Goal: Information Seeking & Learning: Get advice/opinions

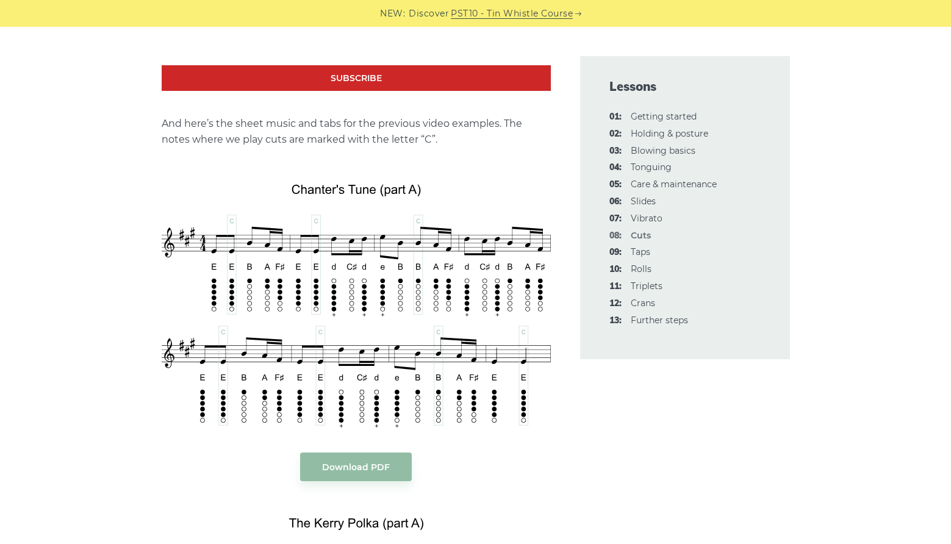
scroll to position [2385, 0]
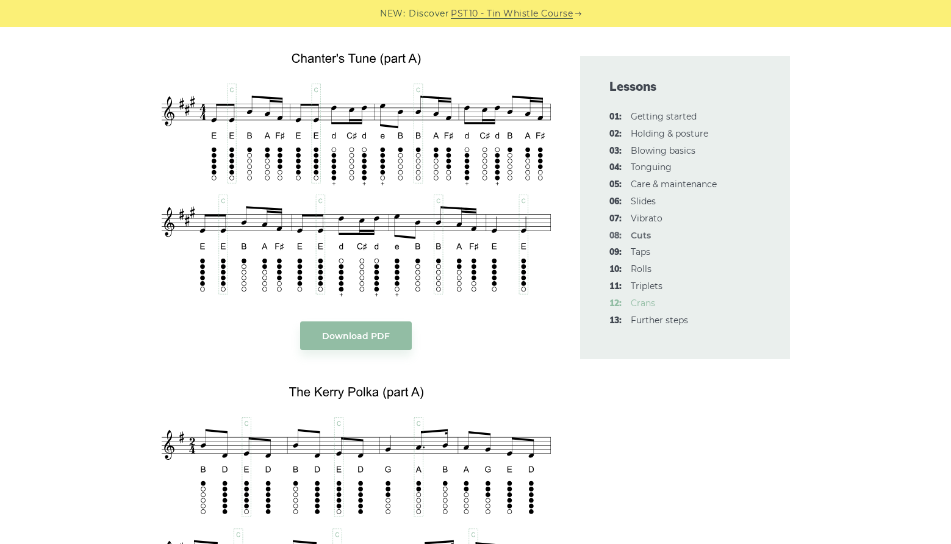
click at [650, 306] on link "12: Crans" at bounding box center [643, 303] width 24 height 11
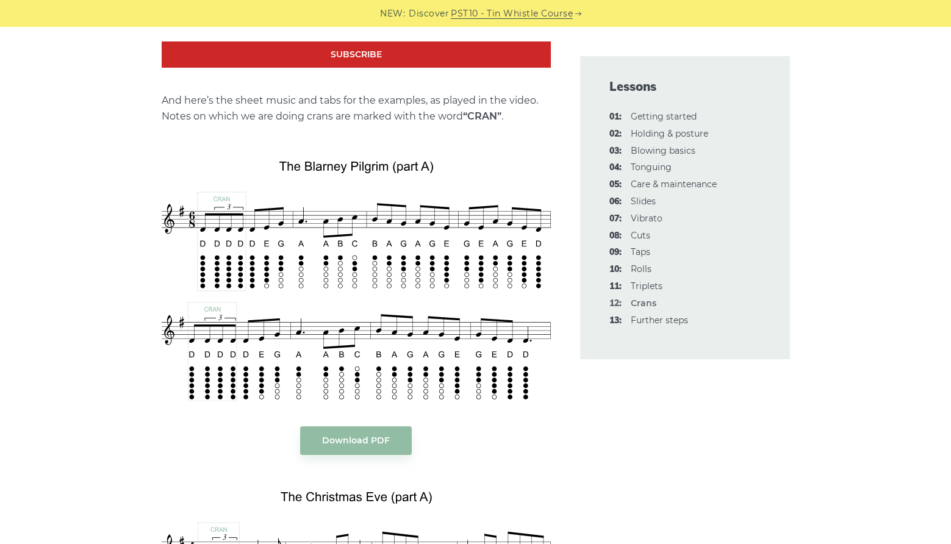
scroll to position [2076, 0]
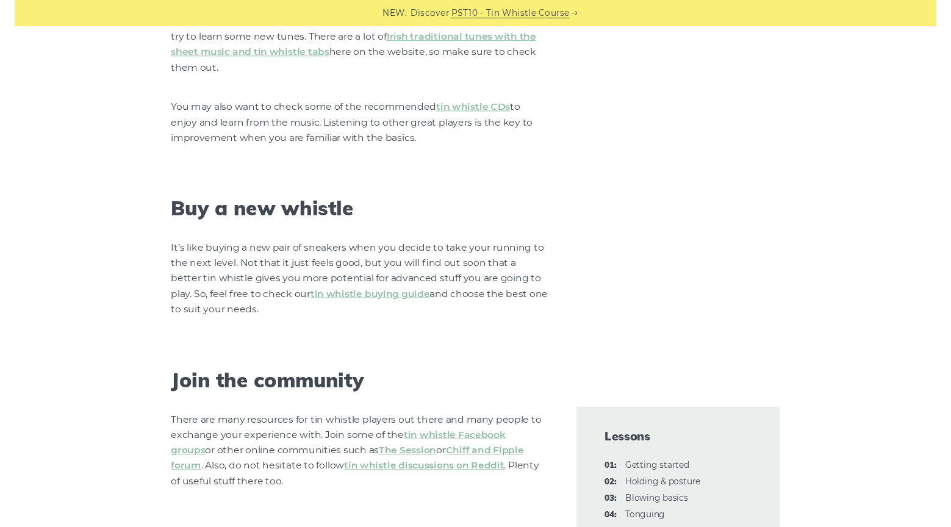
scroll to position [1313, 0]
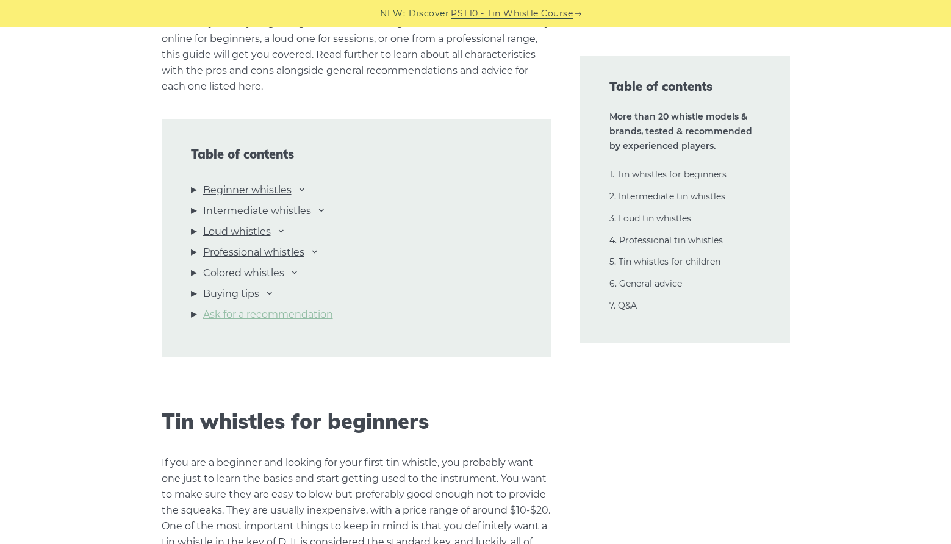
scroll to position [1271, 0]
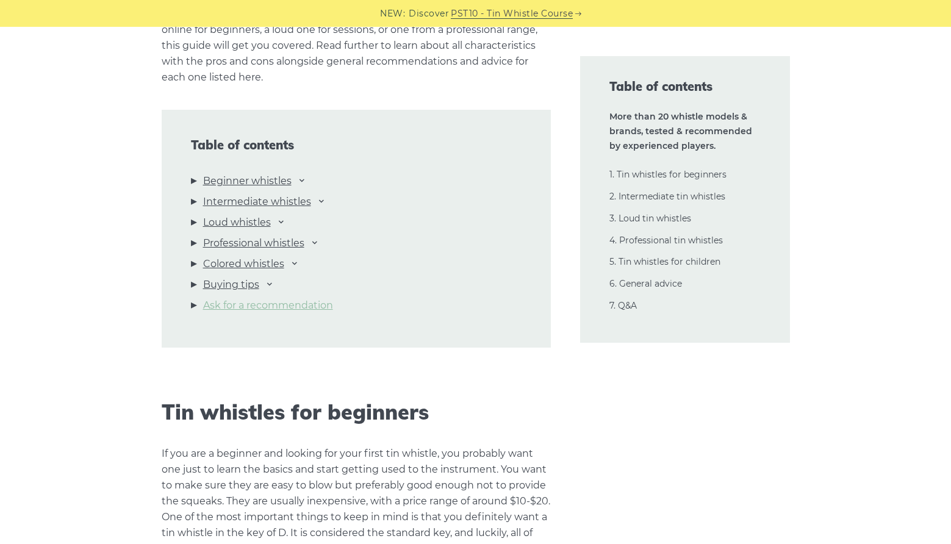
click at [328, 309] on link "Ask for a recommendation" at bounding box center [268, 306] width 130 height 16
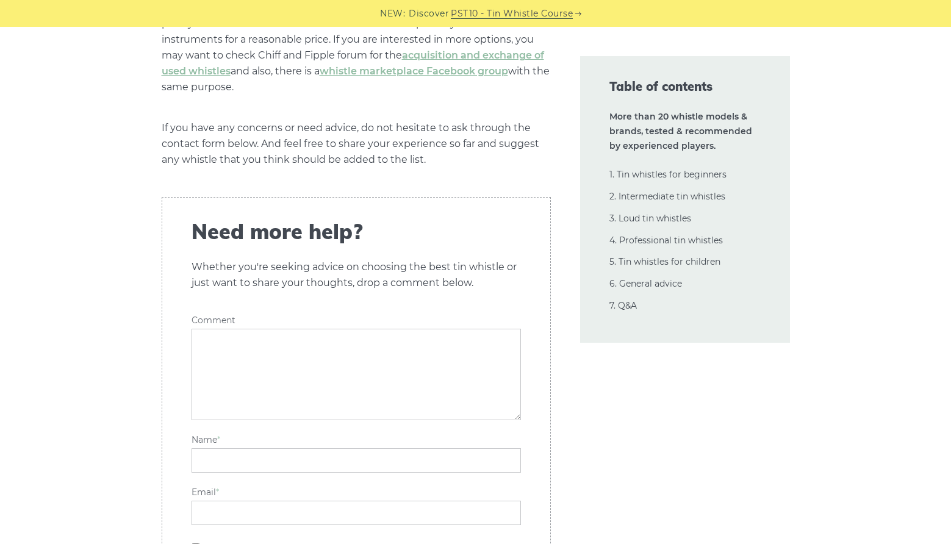
scroll to position [29007, 0]
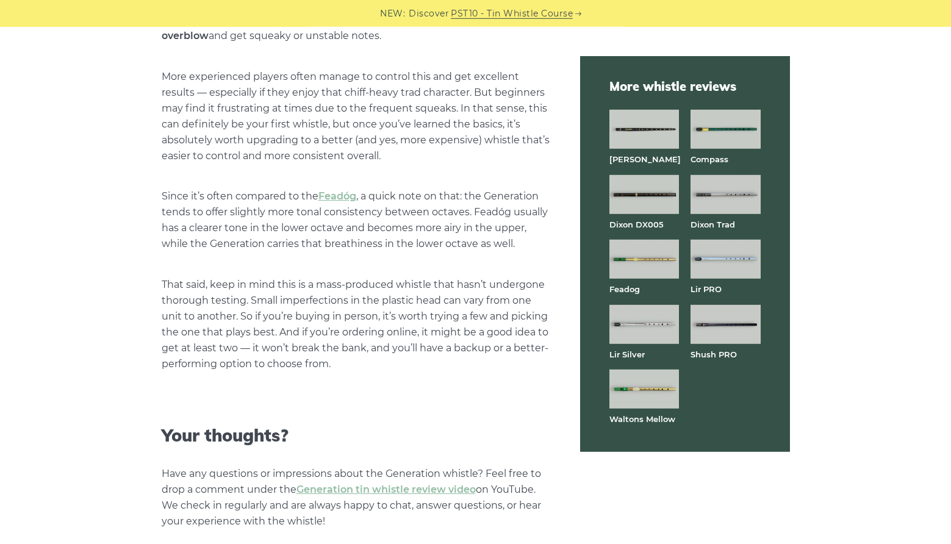
scroll to position [3198, 0]
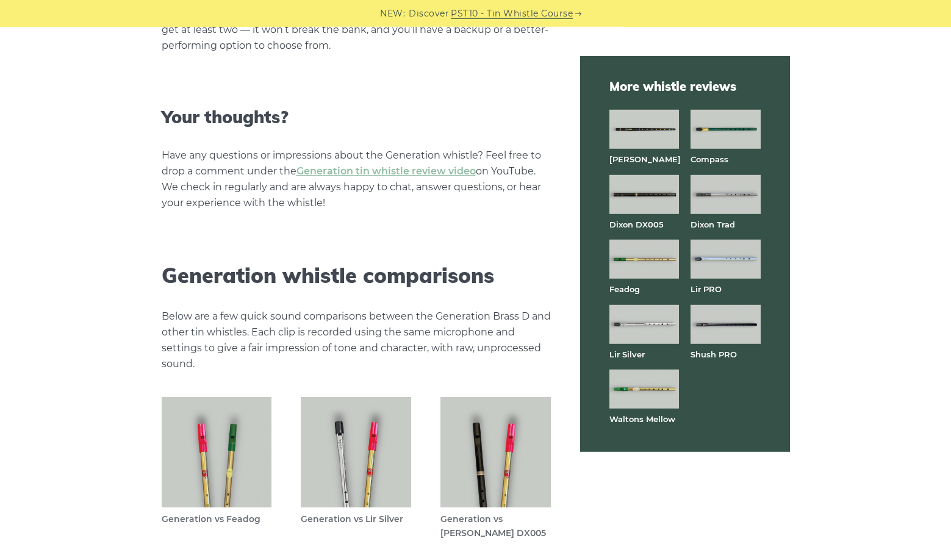
click at [711, 320] on img at bounding box center [726, 324] width 70 height 39
click at [647, 400] on img at bounding box center [644, 389] width 70 height 39
click at [659, 257] on img at bounding box center [644, 259] width 70 height 39
click at [736, 258] on img at bounding box center [726, 259] width 70 height 39
click at [735, 195] on img at bounding box center [726, 194] width 70 height 39
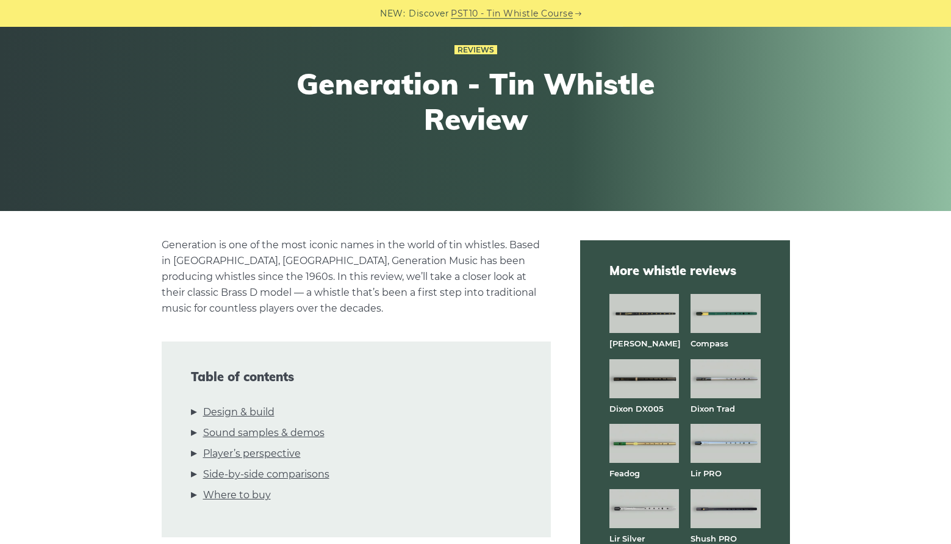
scroll to position [0, 0]
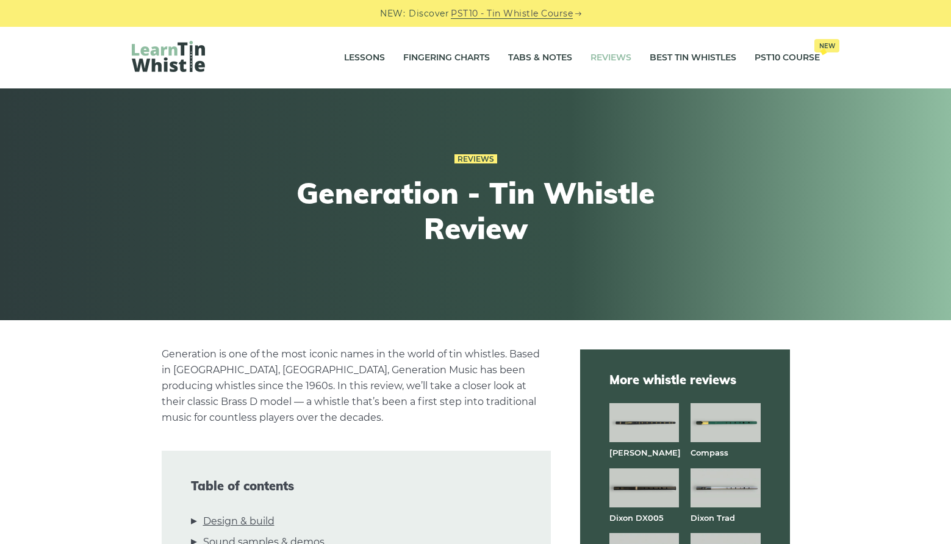
click at [602, 55] on link "Reviews" at bounding box center [611, 58] width 41 height 31
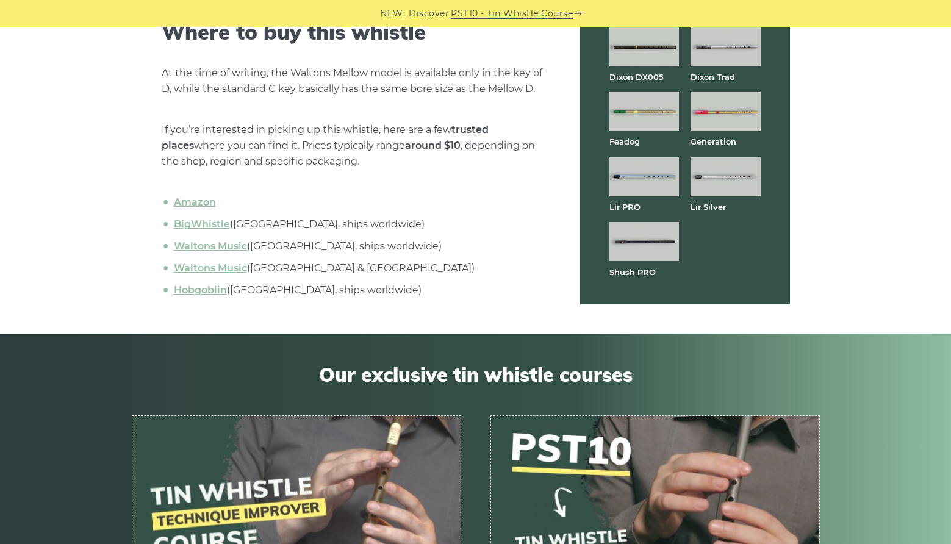
scroll to position [4087, 0]
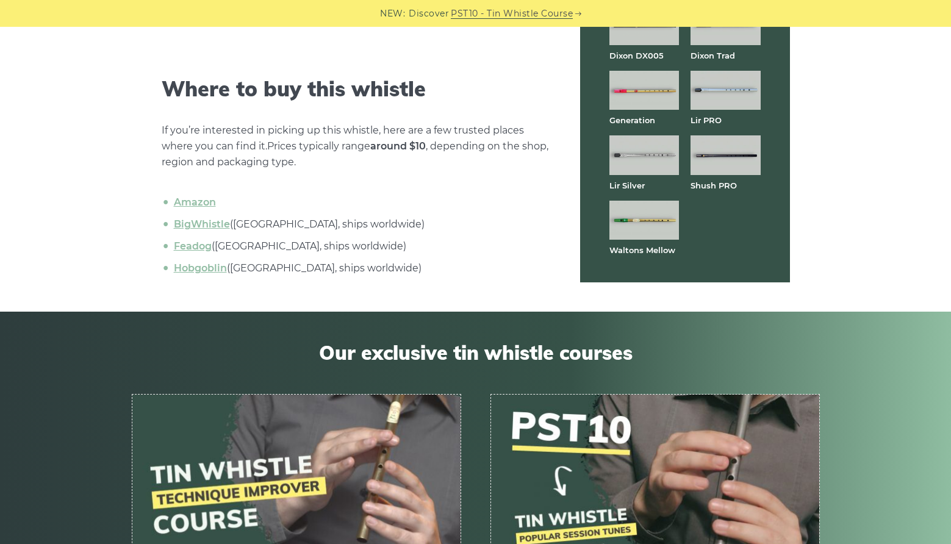
scroll to position [3933, 0]
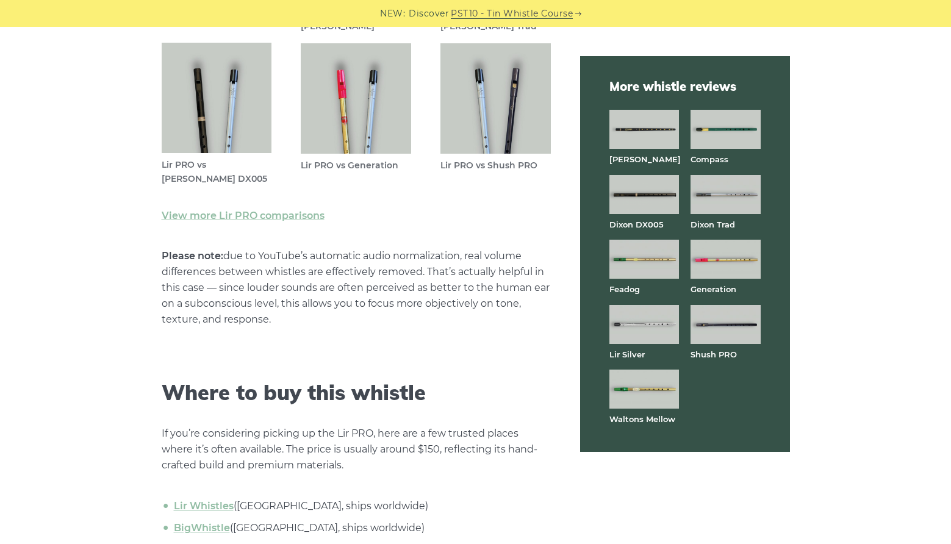
scroll to position [3719, 0]
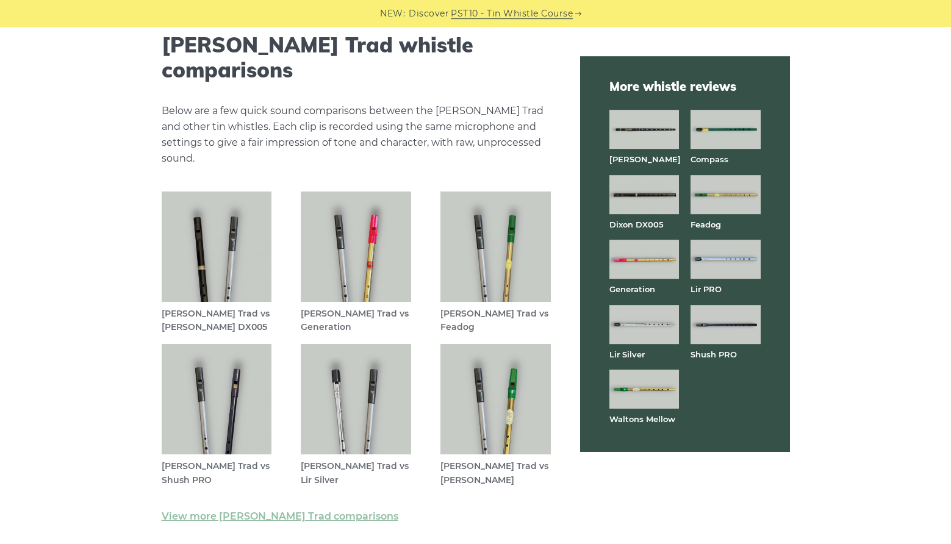
scroll to position [3113, 0]
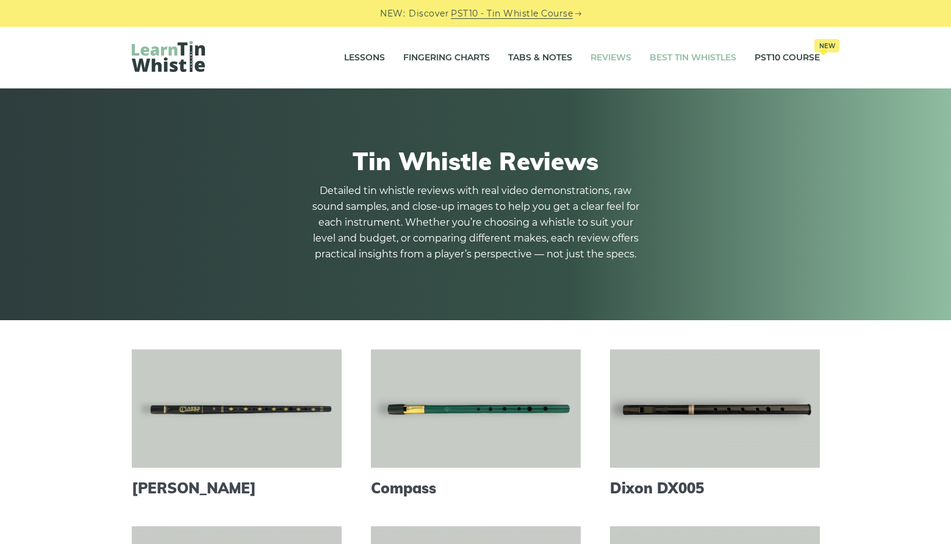
click at [714, 54] on link "Best Tin Whistles" at bounding box center [693, 58] width 87 height 31
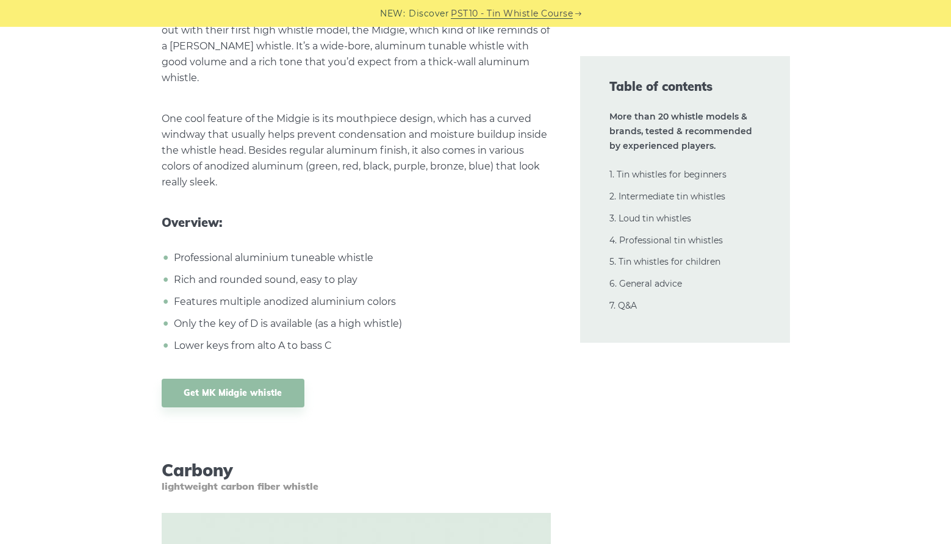
scroll to position [20494, 0]
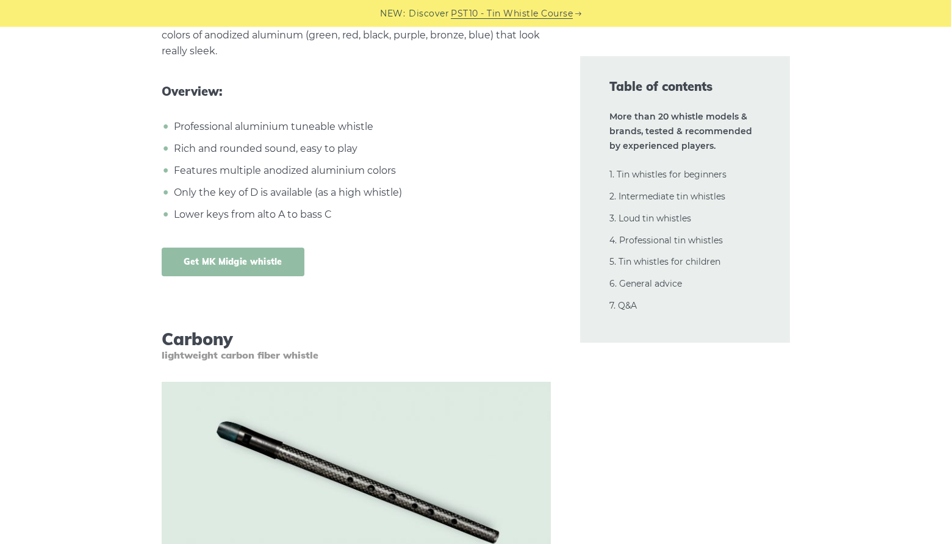
click at [223, 248] on link "Get MK Midgie whistle" at bounding box center [233, 262] width 143 height 29
click at [657, 218] on link "3. Loud tin whistles" at bounding box center [650, 218] width 82 height 11
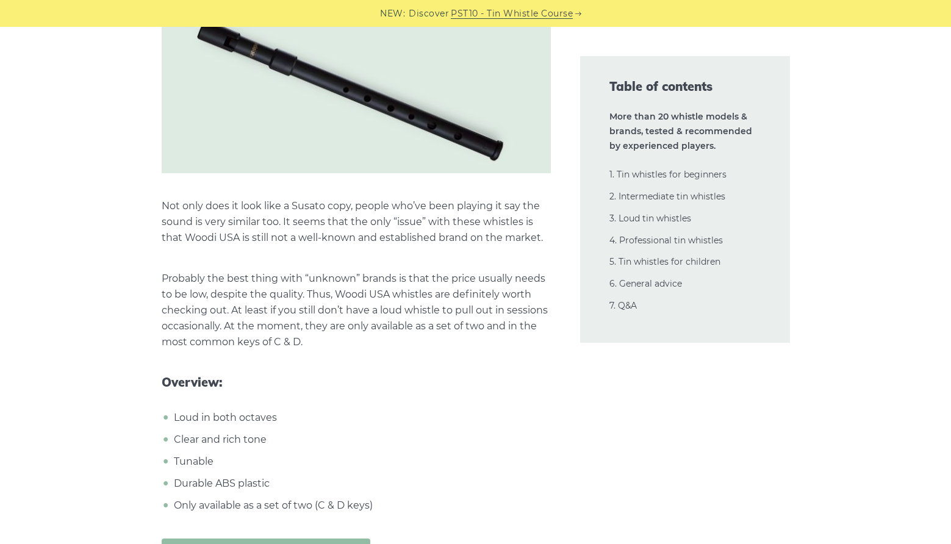
scroll to position [14612, 0]
